Goal: Task Accomplishment & Management: Manage account settings

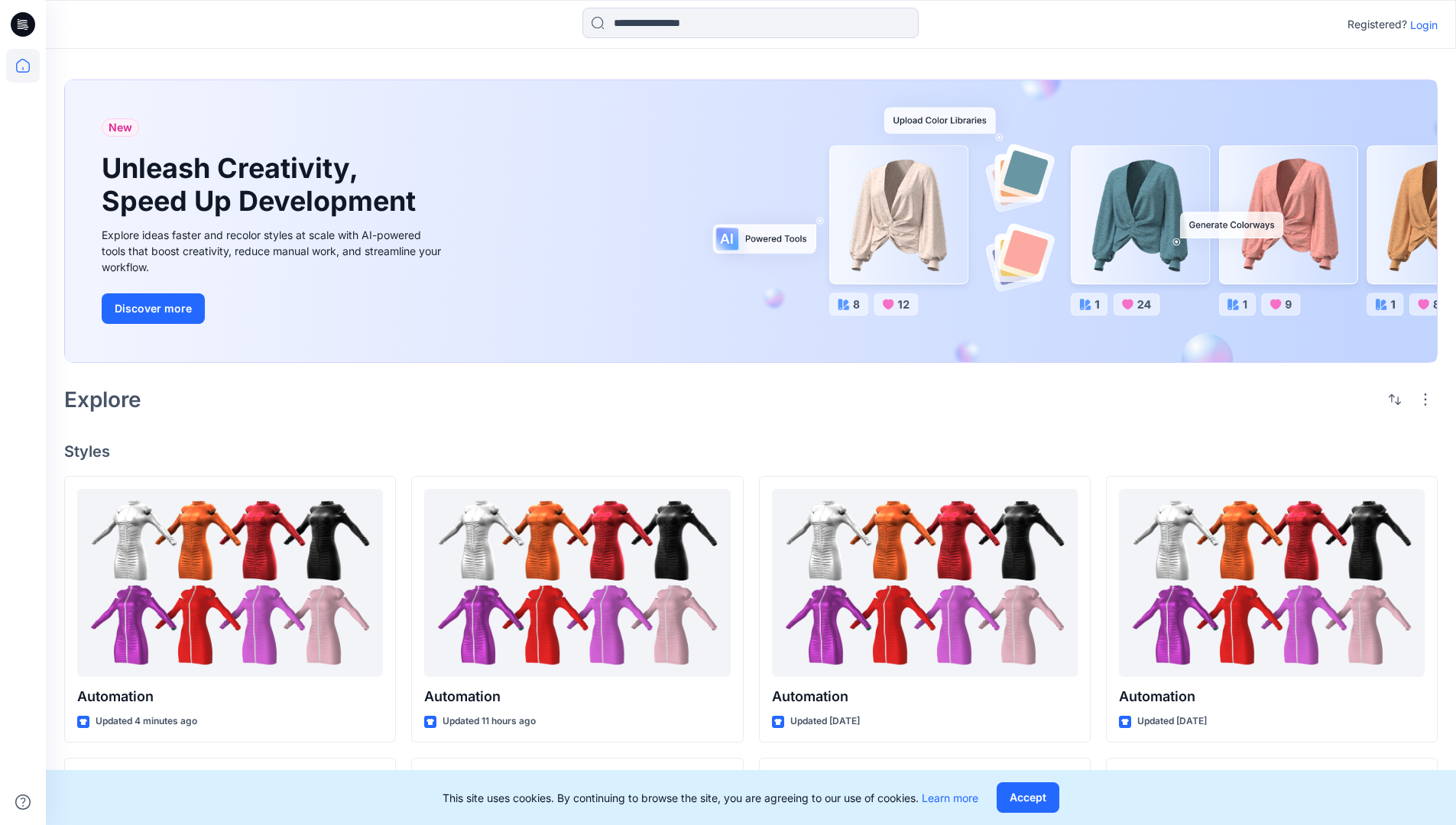
click at [1420, 25] on p "Login" at bounding box center [1424, 25] width 27 height 16
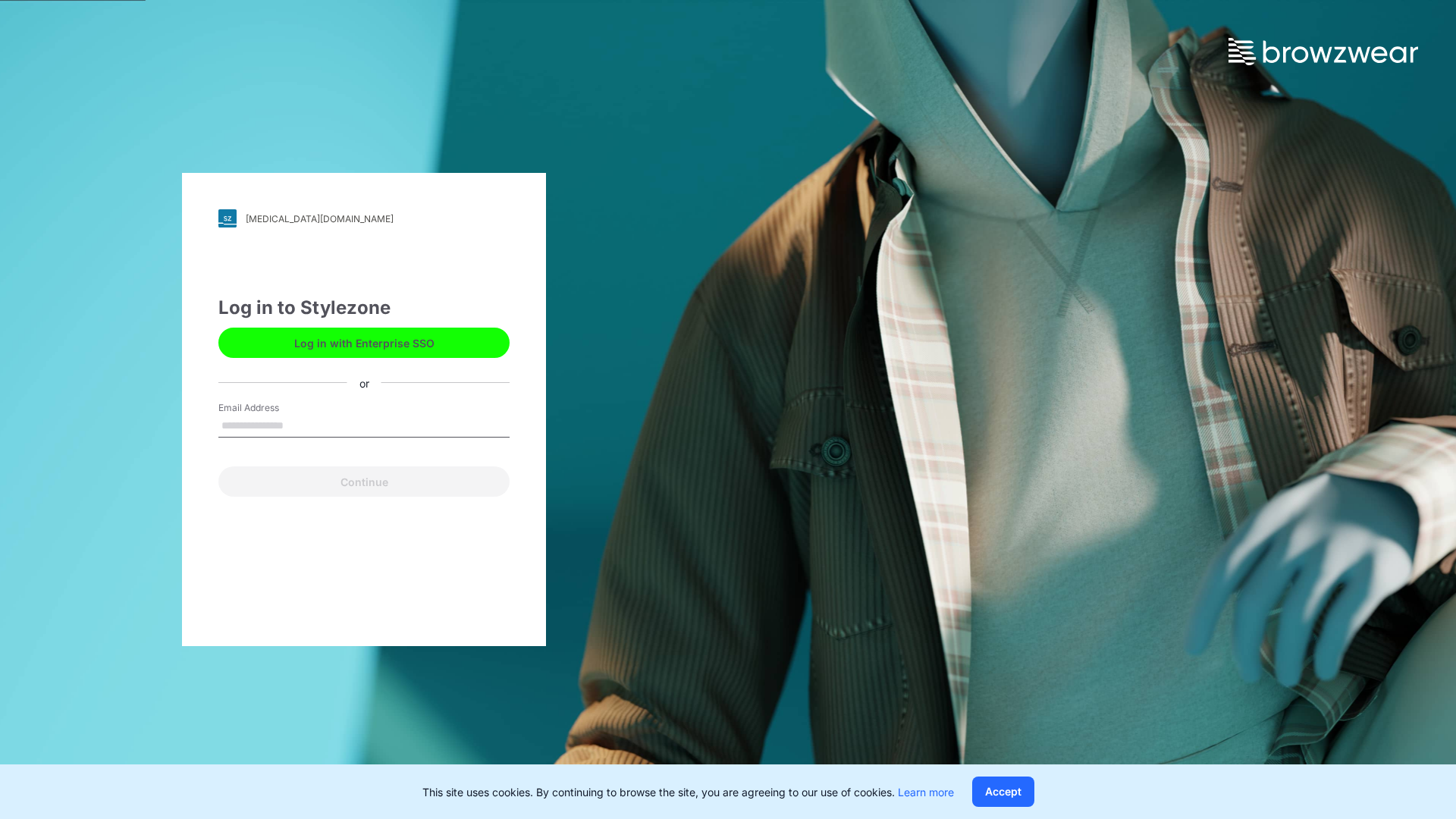
click at [300, 425] on input "Email Address" at bounding box center [364, 426] width 291 height 23
type input "**********"
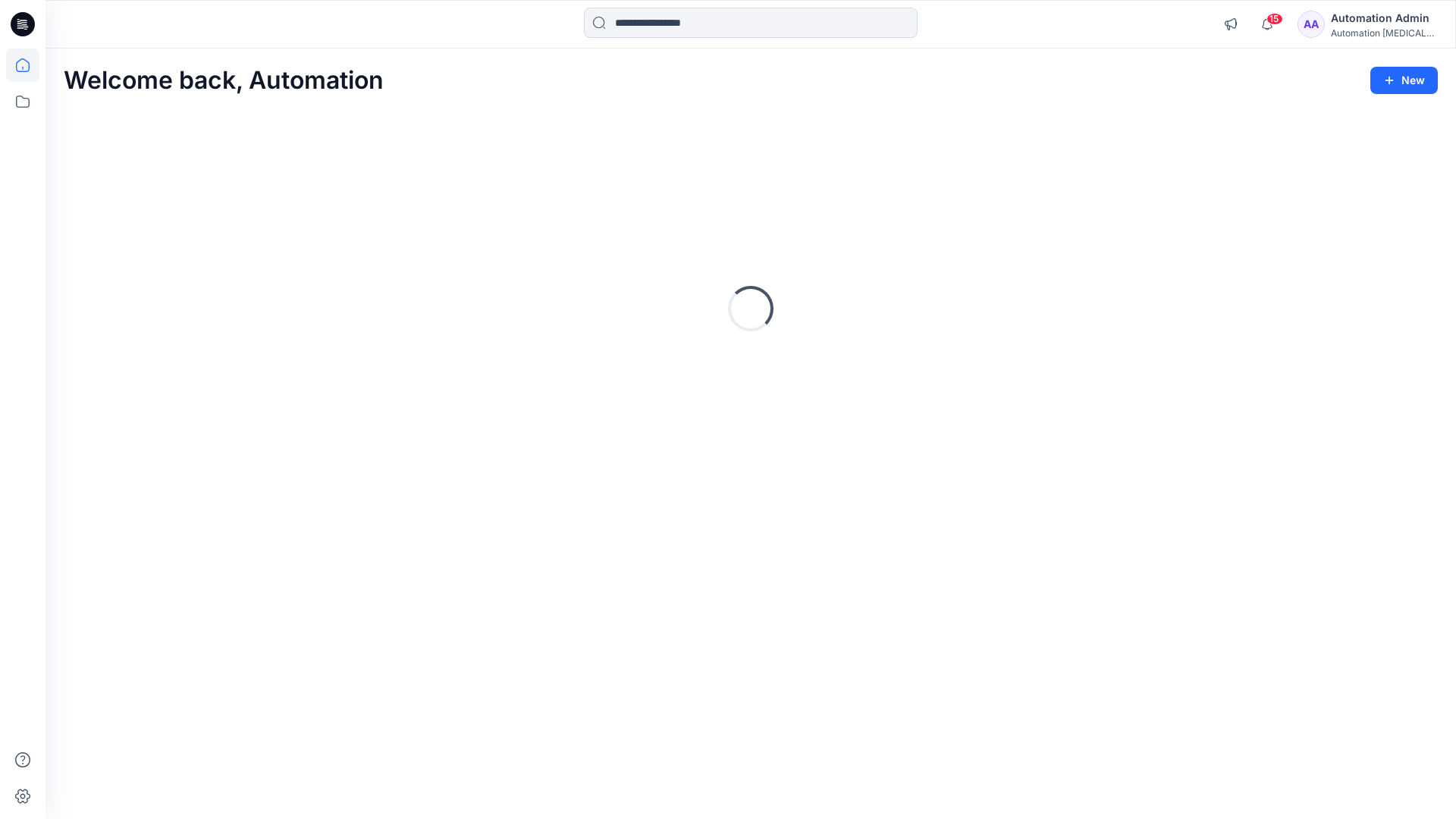
click at [29, 65] on icon at bounding box center [22, 64] width 14 height 14
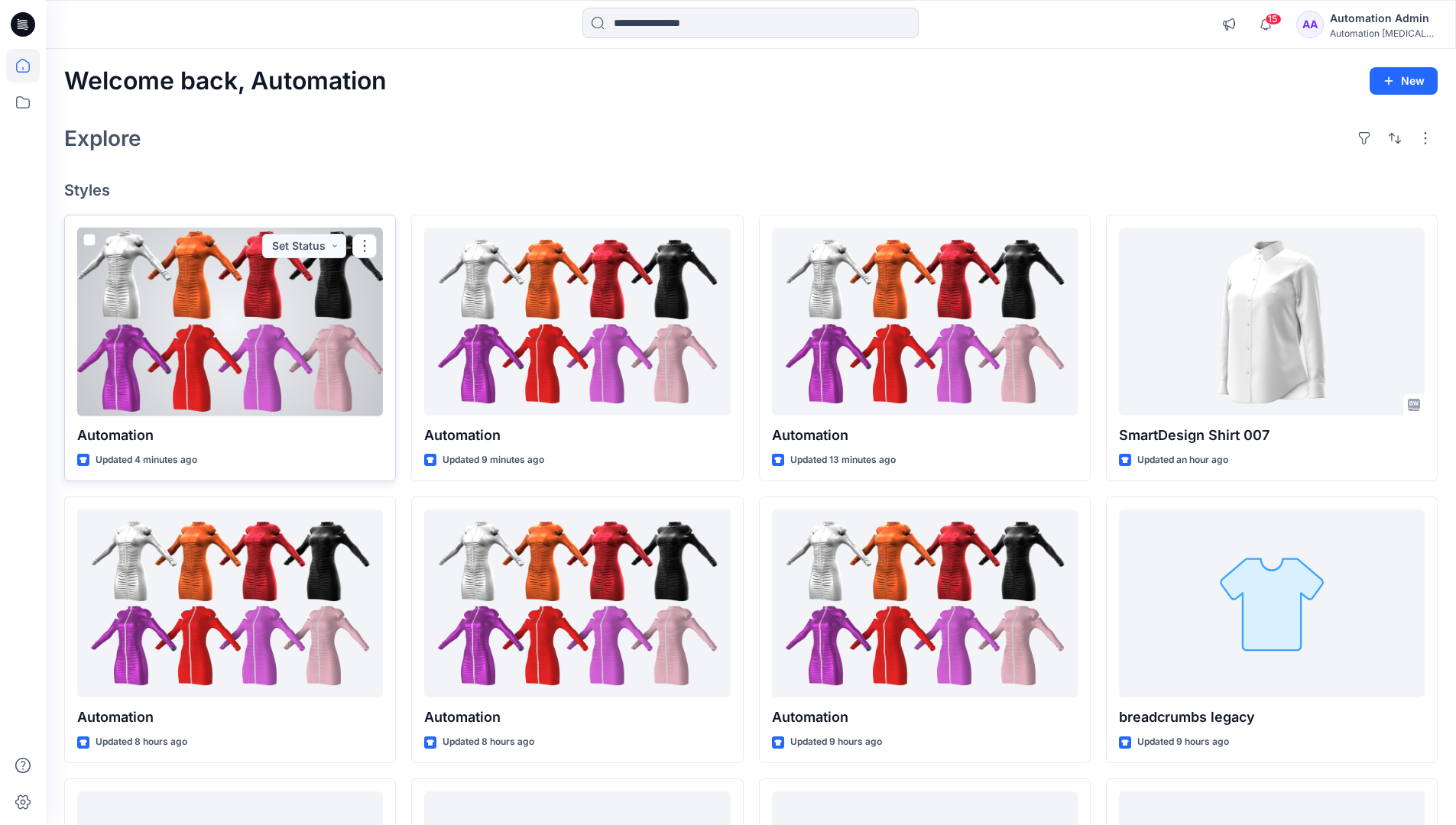
click at [87, 241] on span at bounding box center [89, 239] width 12 height 12
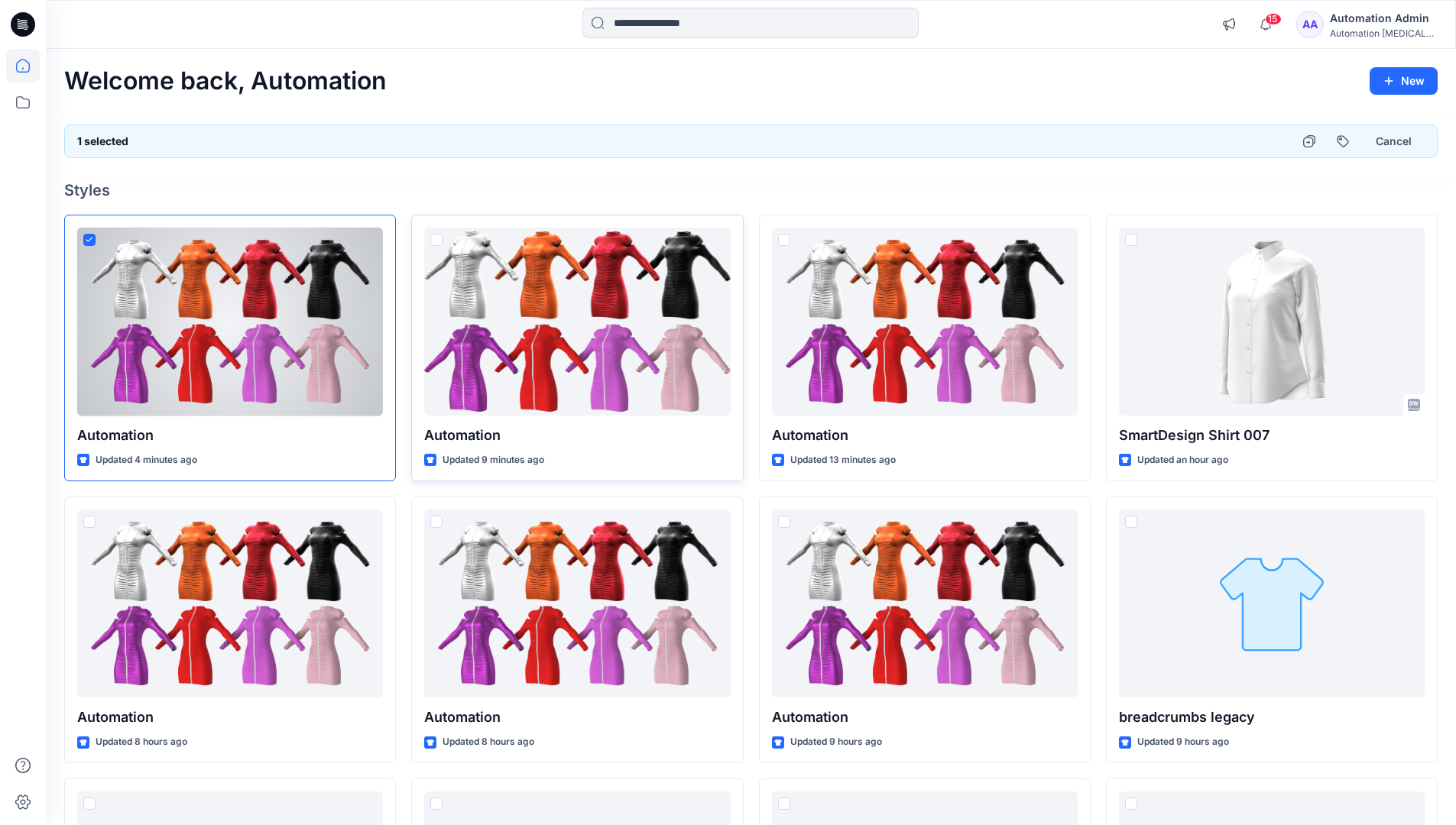
click at [436, 241] on span at bounding box center [436, 239] width 12 height 12
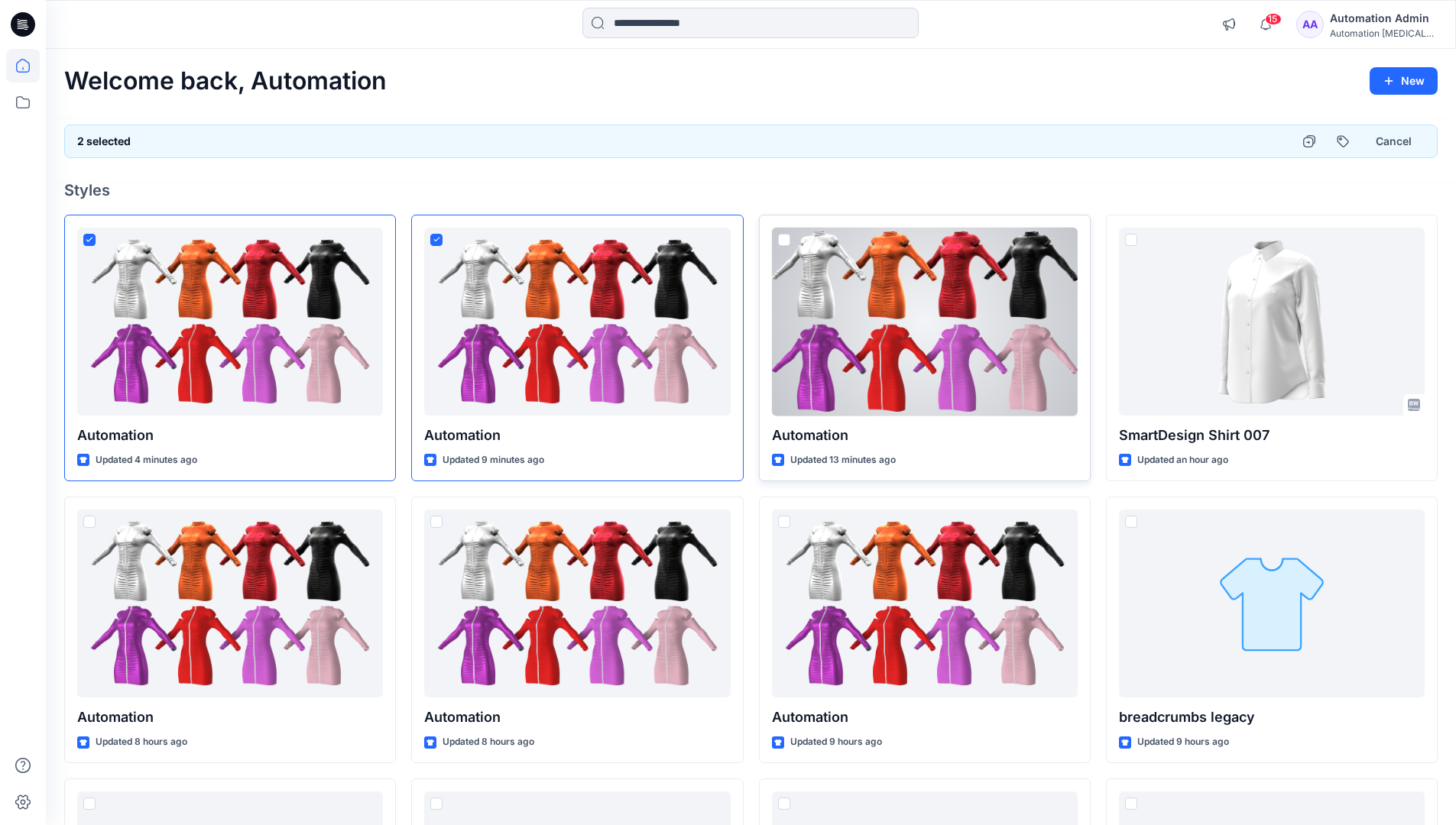
click at [786, 243] on span at bounding box center [784, 239] width 12 height 12
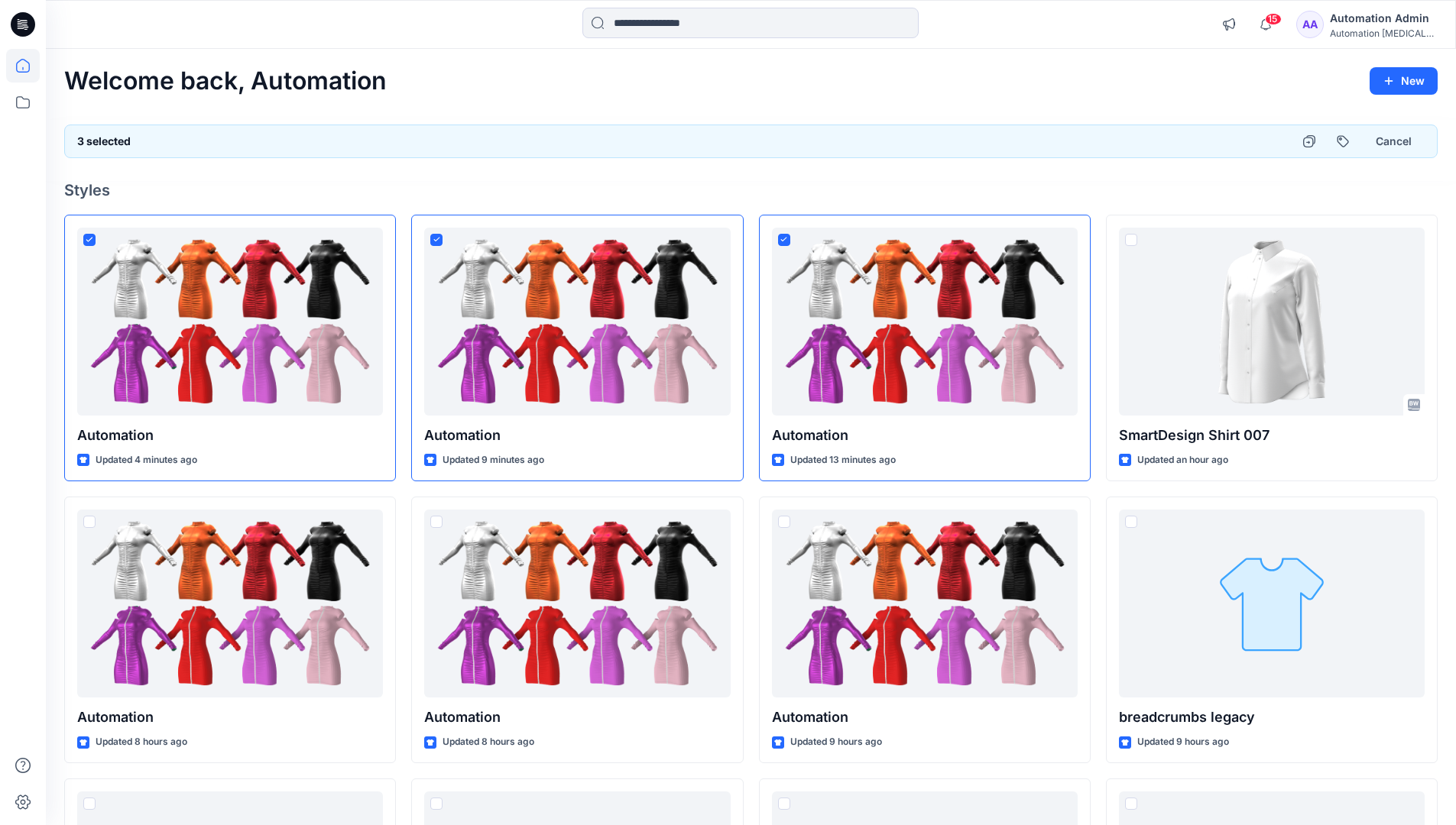
click at [1236, 136] on div "3 selected Cancel" at bounding box center [751, 141] width 1373 height 34
click at [1385, 144] on button "Cancel" at bounding box center [1393, 141] width 62 height 27
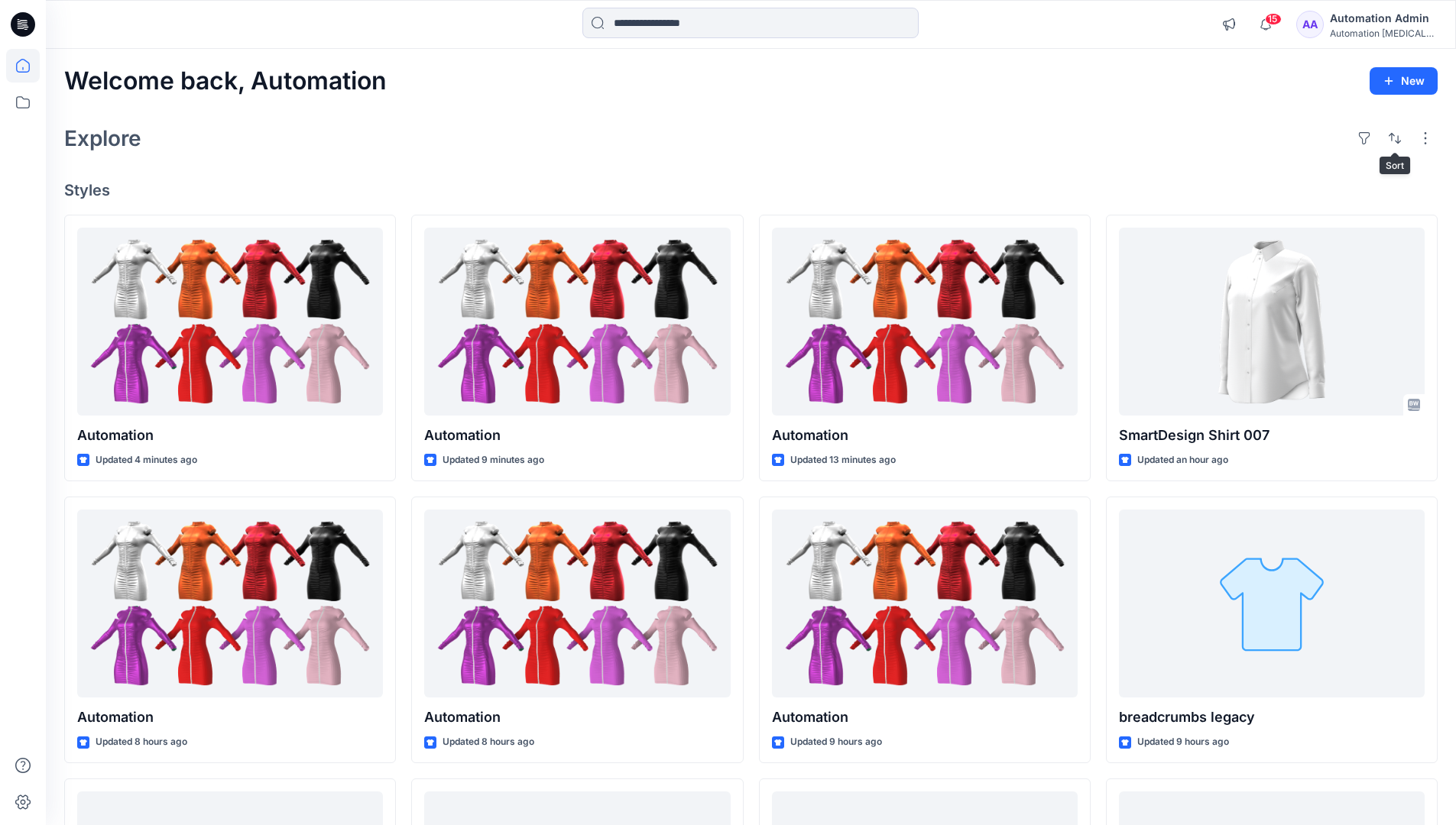
click at [1374, 22] on div "Automation Admin" at bounding box center [1384, 18] width 107 height 18
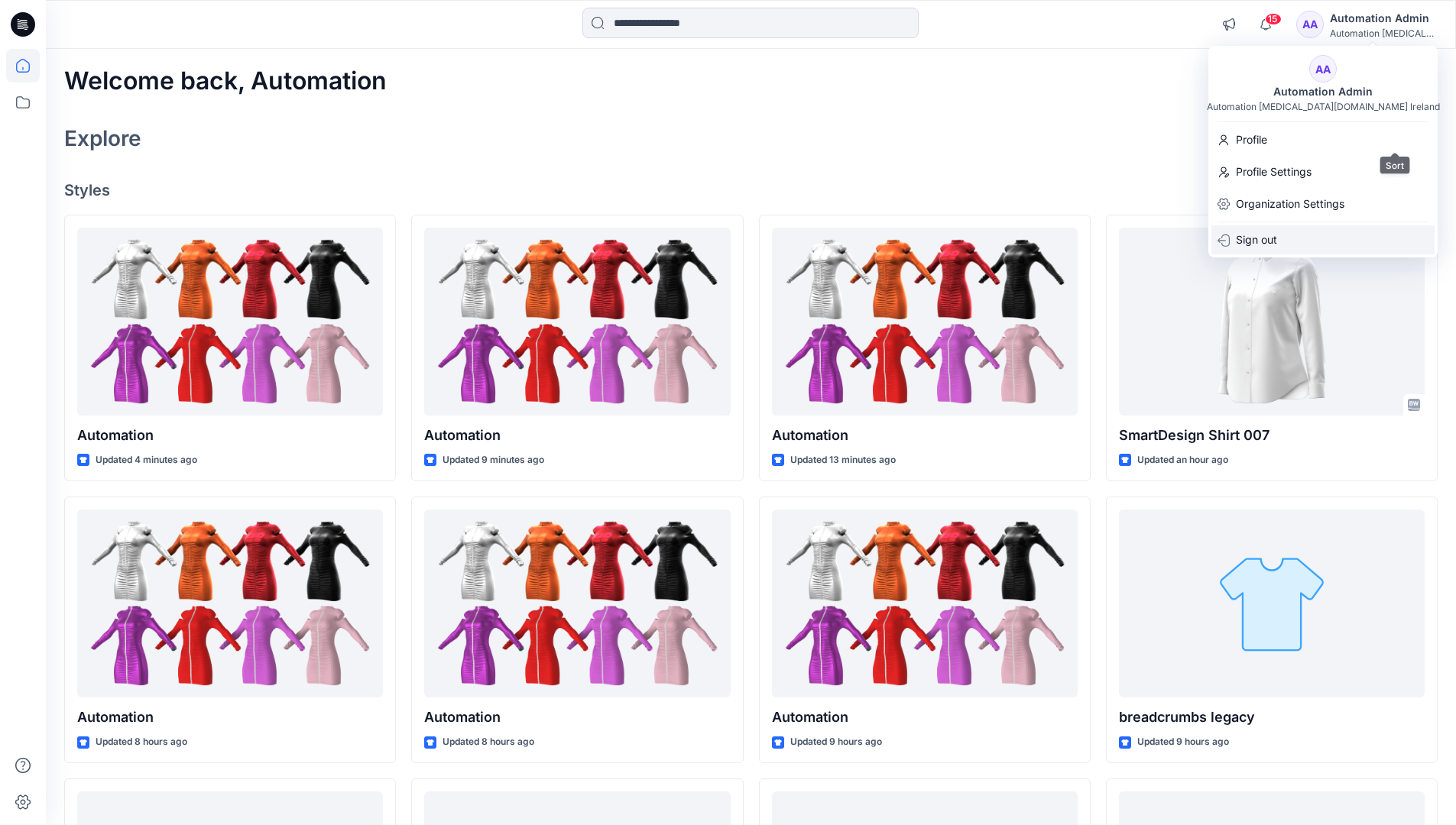
click at [1332, 236] on div "Sign out" at bounding box center [1323, 239] width 224 height 29
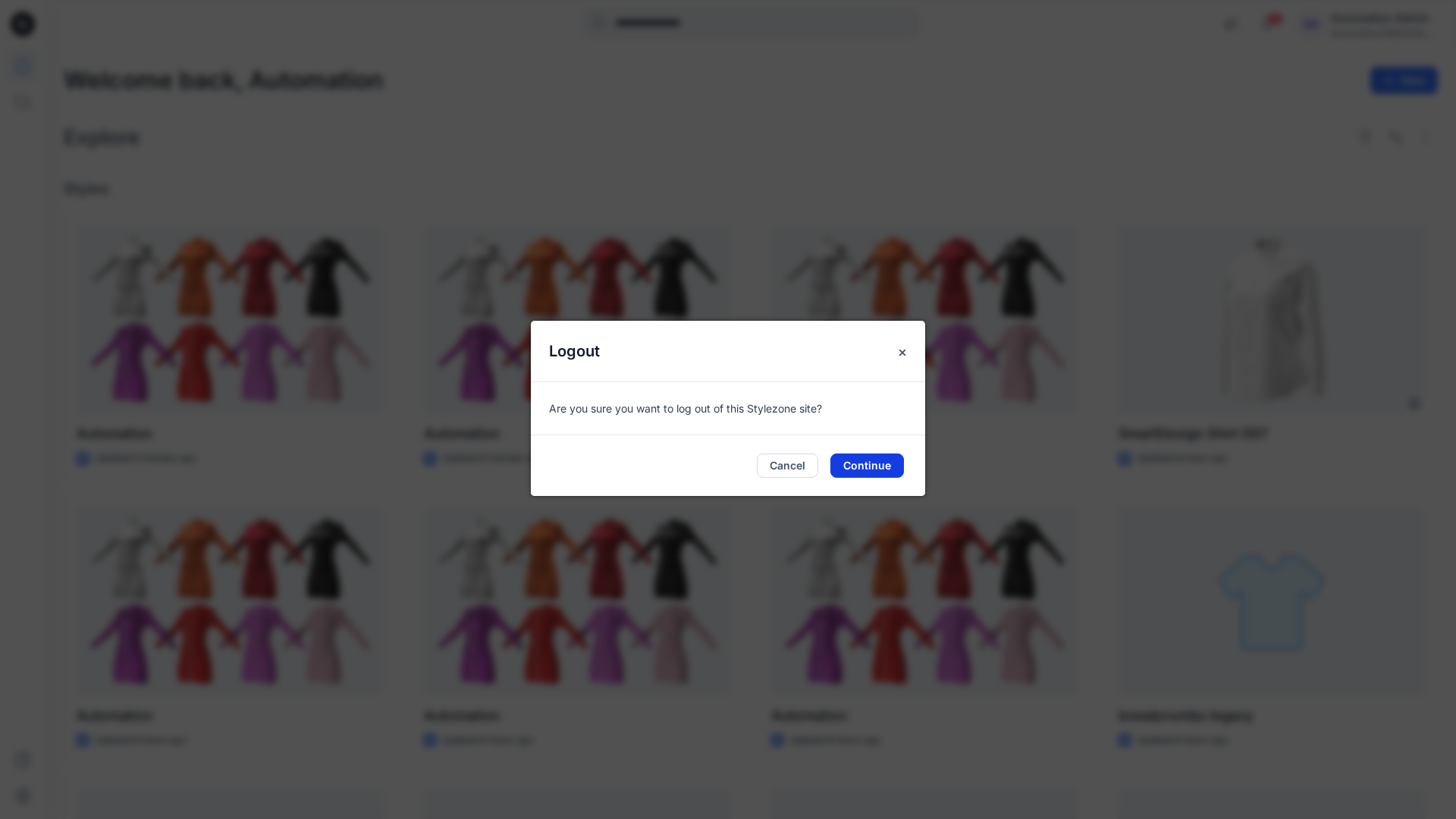
click at [876, 464] on button "Continue" at bounding box center [867, 465] width 74 height 25
